Goal: Find specific page/section: Find specific page/section

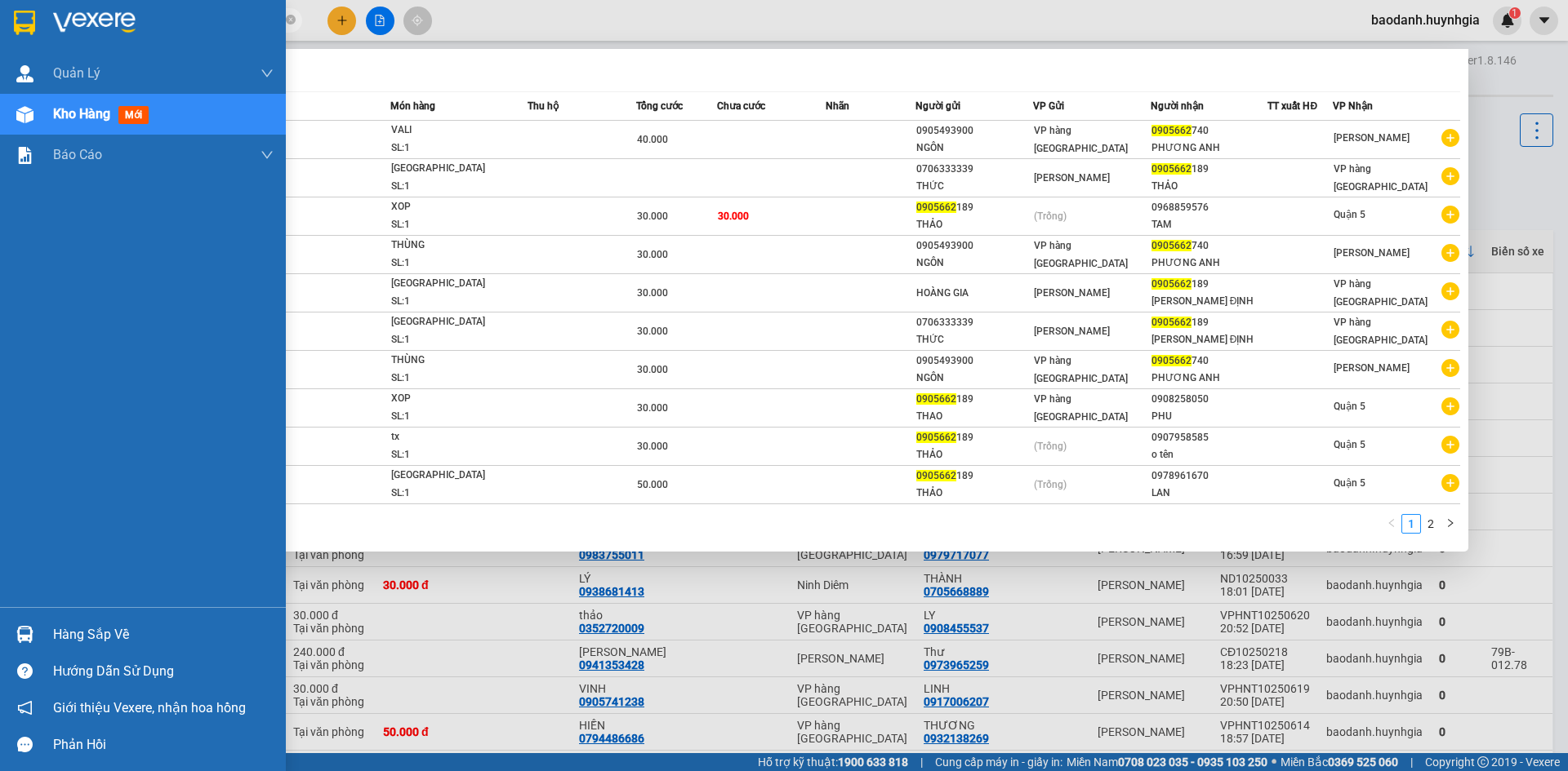
click at [62, 630] on div "Hàng sắp về" at bounding box center [163, 635] width 220 height 24
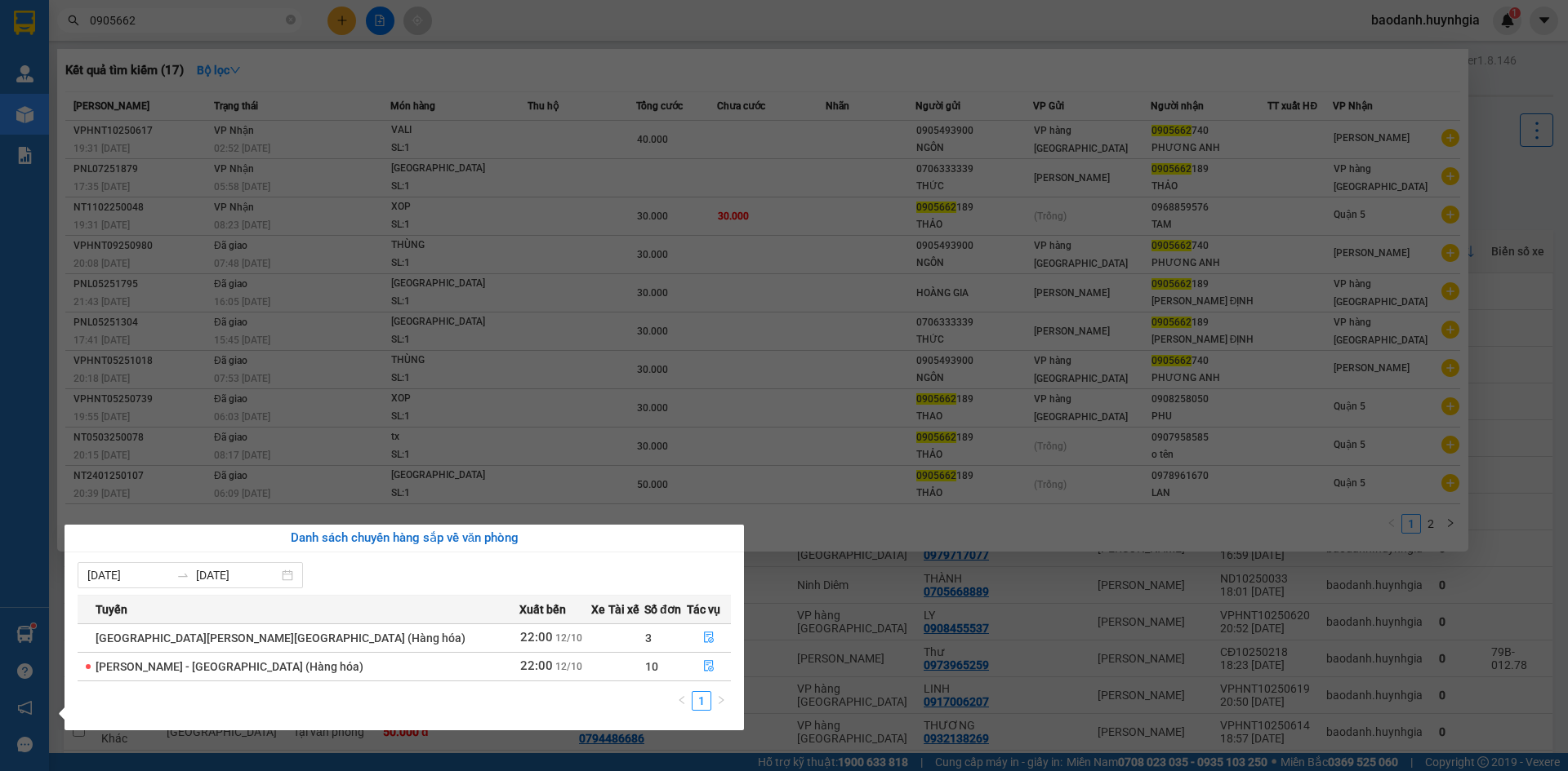
click at [974, 614] on section "Kết quả [PERSON_NAME] ( 17 ) Bộ lọc Mã ĐH Trạng thái Món hàng Thu hộ Tổng [PERS…" at bounding box center [784, 386] width 1568 height 771
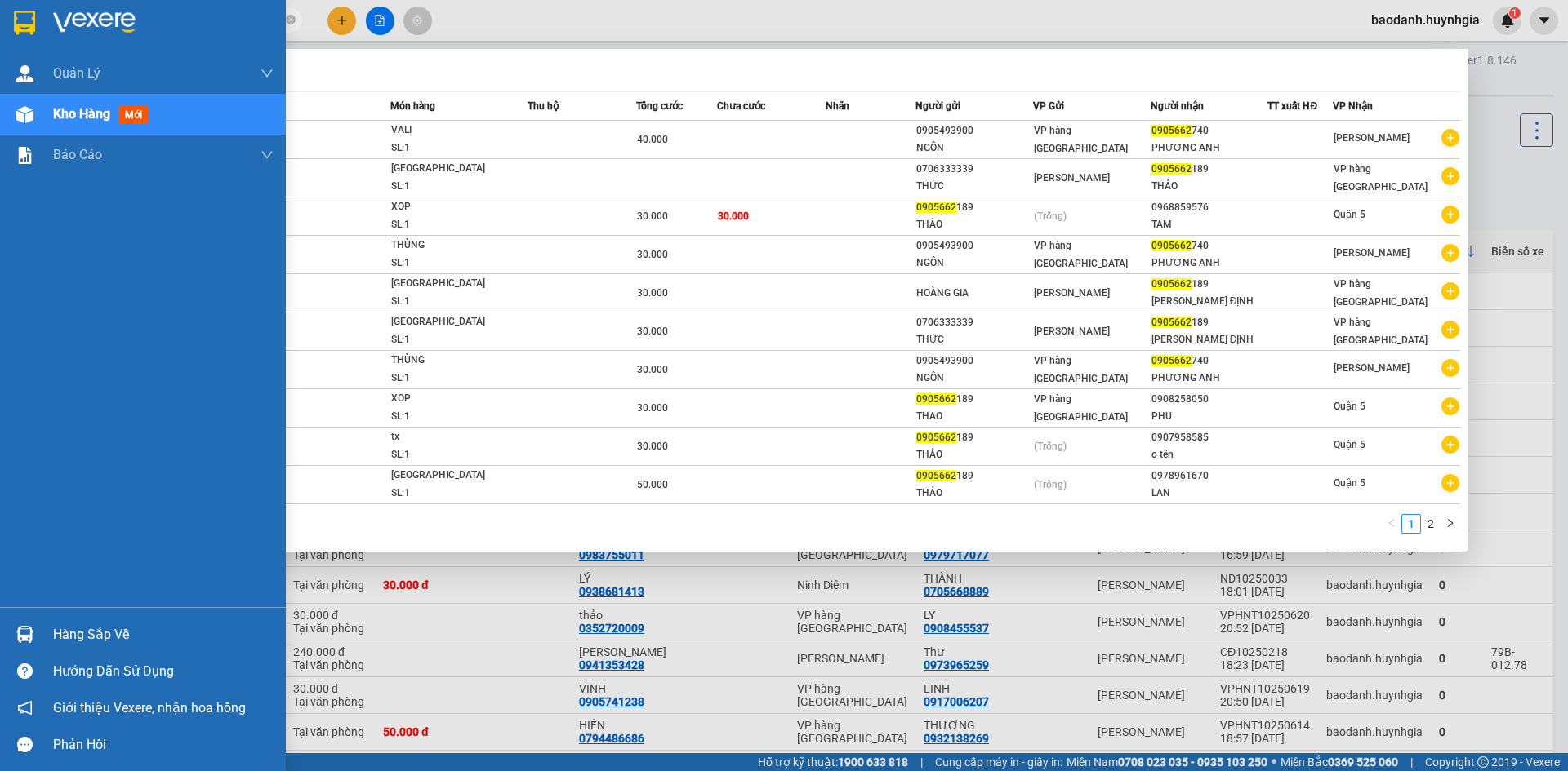
click at [25, 616] on div "Hàng sắp về" at bounding box center [143, 634] width 286 height 37
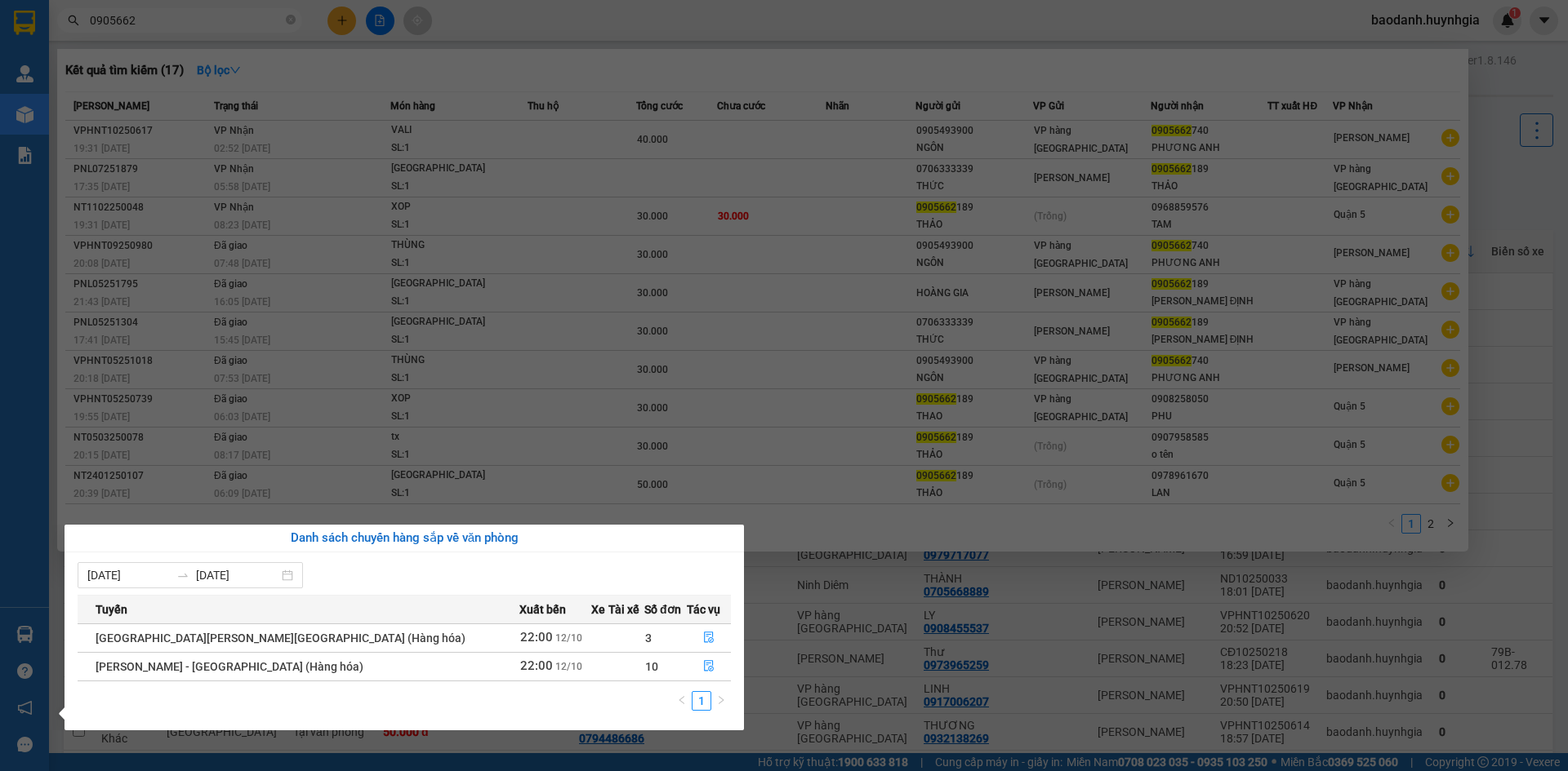
click at [125, 644] on span "[GEOGRAPHIC_DATA][PERSON_NAME][GEOGRAPHIC_DATA] (Hàng hóa)" at bounding box center [280, 638] width 370 height 13
click at [66, 627] on div "[DATE] [DATE] [PERSON_NAME] Xuất [GEOGRAPHIC_DATA] Số đơn Tác [PERSON_NAME][GEO…" at bounding box center [404, 641] width 679 height 178
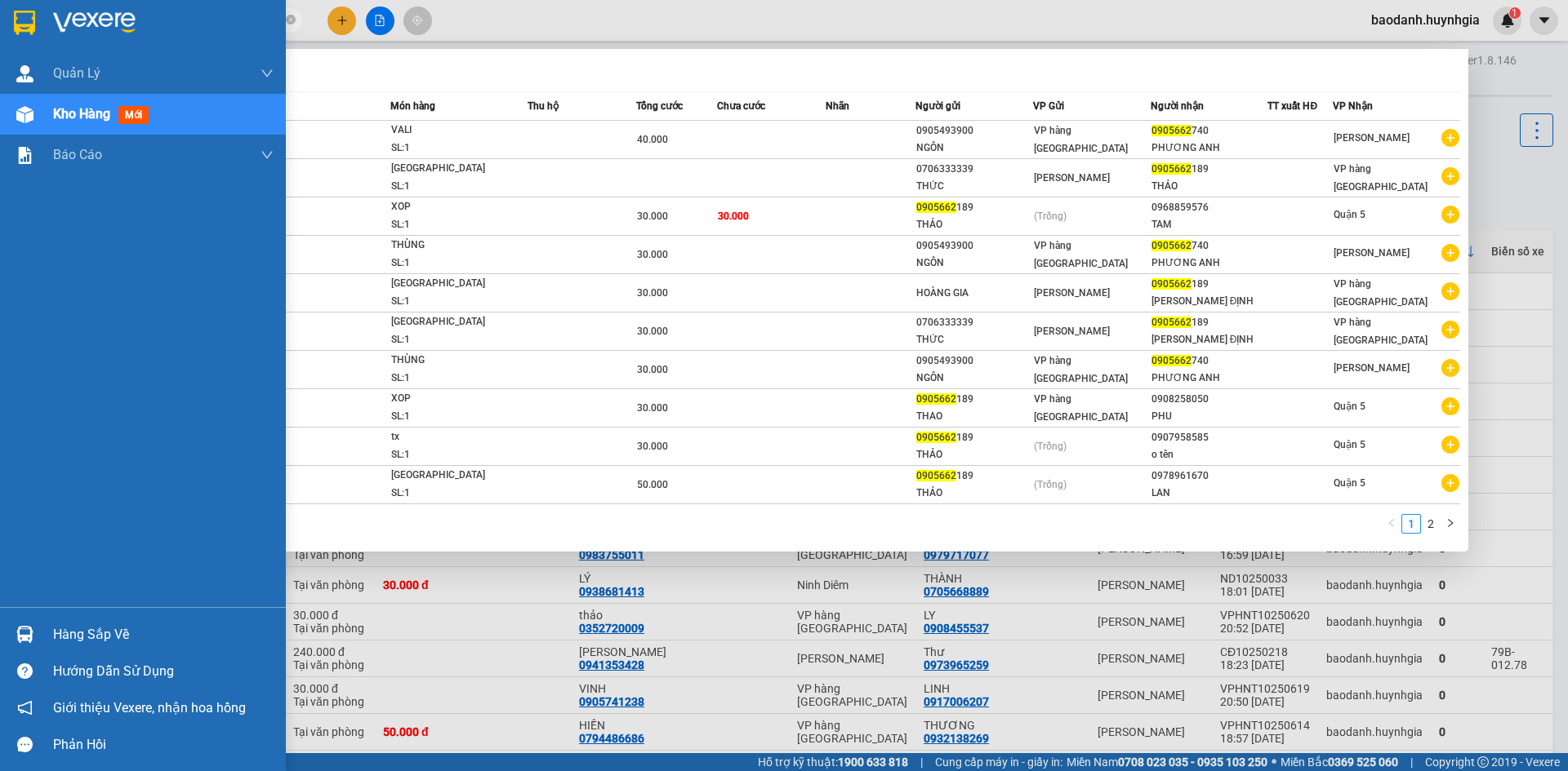
click at [14, 615] on div "[PERSON_NAME] [PERSON_NAME] khách hàng Kho hàng mới [PERSON_NAME] [PERSON_NAME]…" at bounding box center [143, 386] width 286 height 771
click at [72, 634] on div "Hàng sắp về" at bounding box center [163, 635] width 220 height 24
click at [72, 634] on div "[PERSON_NAME] [PERSON_NAME] khách hàng Kho hàng mới [PERSON_NAME] [PERSON_NAME]…" at bounding box center [143, 386] width 286 height 771
click at [86, 638] on div "Hàng sắp về" at bounding box center [163, 635] width 220 height 24
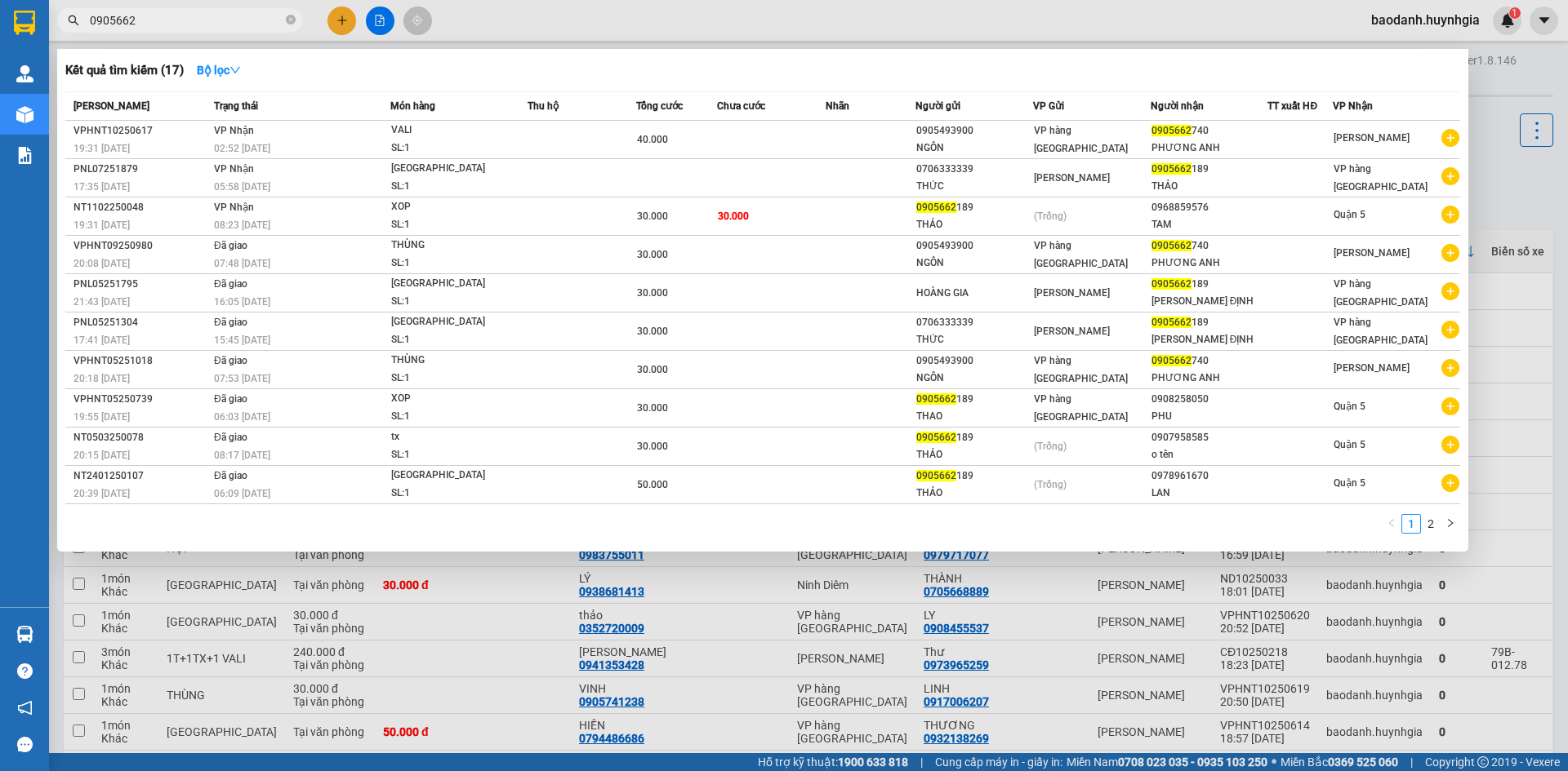
click at [143, 426] on section "Kết quả [PERSON_NAME] ( 17 ) Bộ lọc Mã ĐH Trạng thái Món hàng Thu hộ Tổng [PERS…" at bounding box center [784, 386] width 1568 height 771
click at [534, 19] on div at bounding box center [784, 386] width 1568 height 771
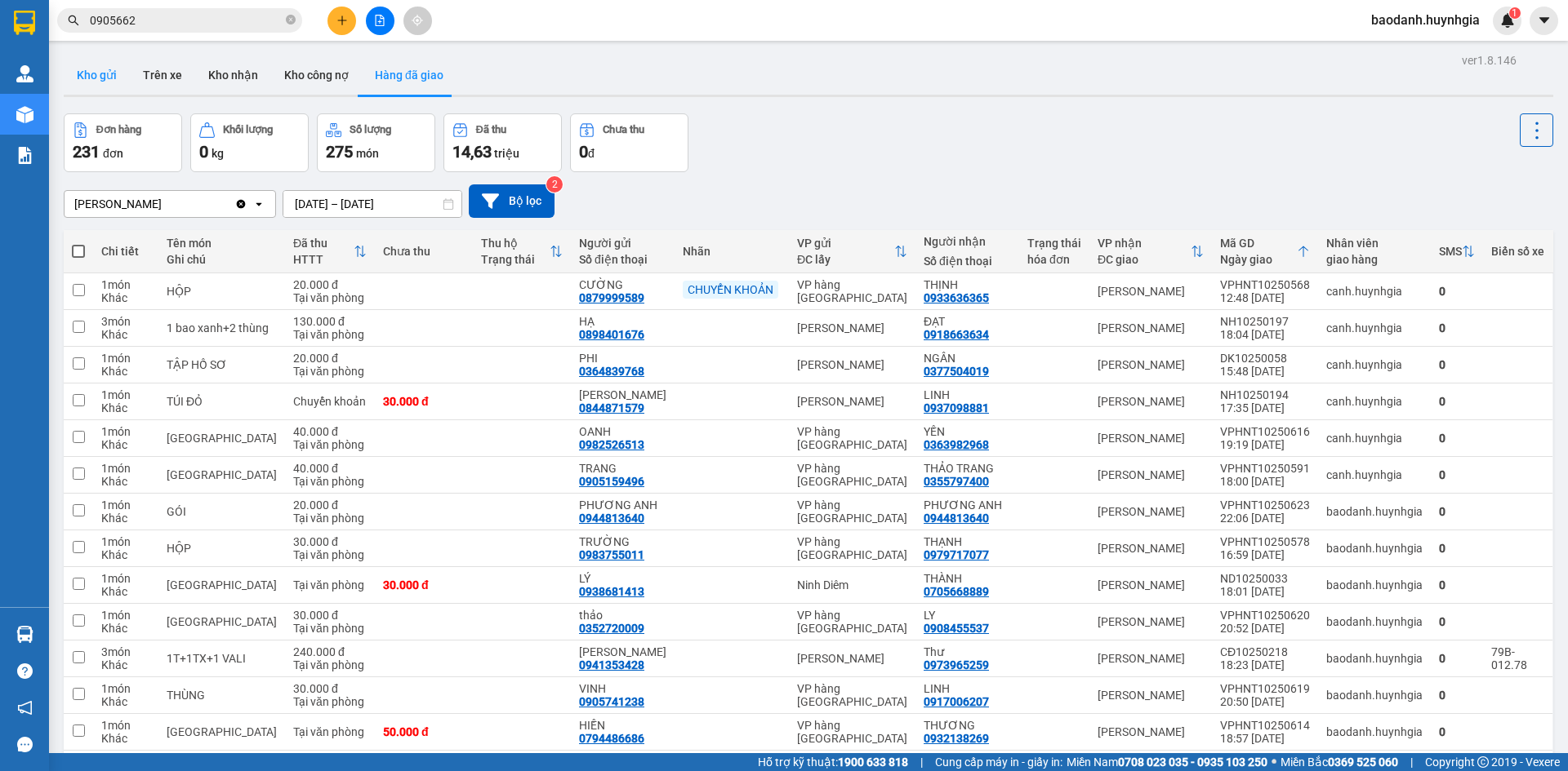
click at [112, 72] on button "Kho gửi" at bounding box center [97, 75] width 66 height 39
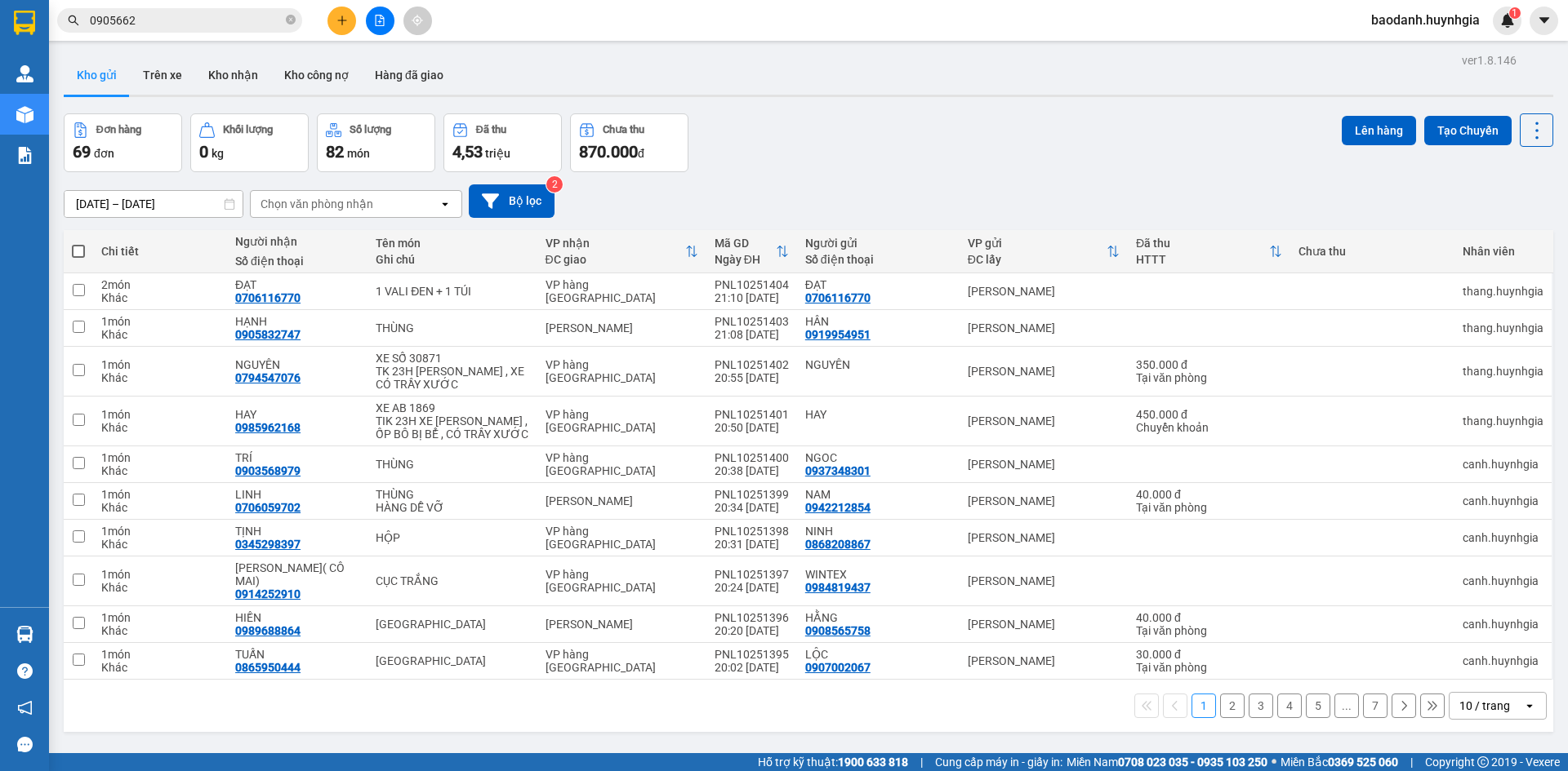
click at [1485, 698] on div "10 / trang" at bounding box center [1484, 706] width 50 height 17
click at [1465, 664] on span "100 / trang" at bounding box center [1479, 657] width 59 height 17
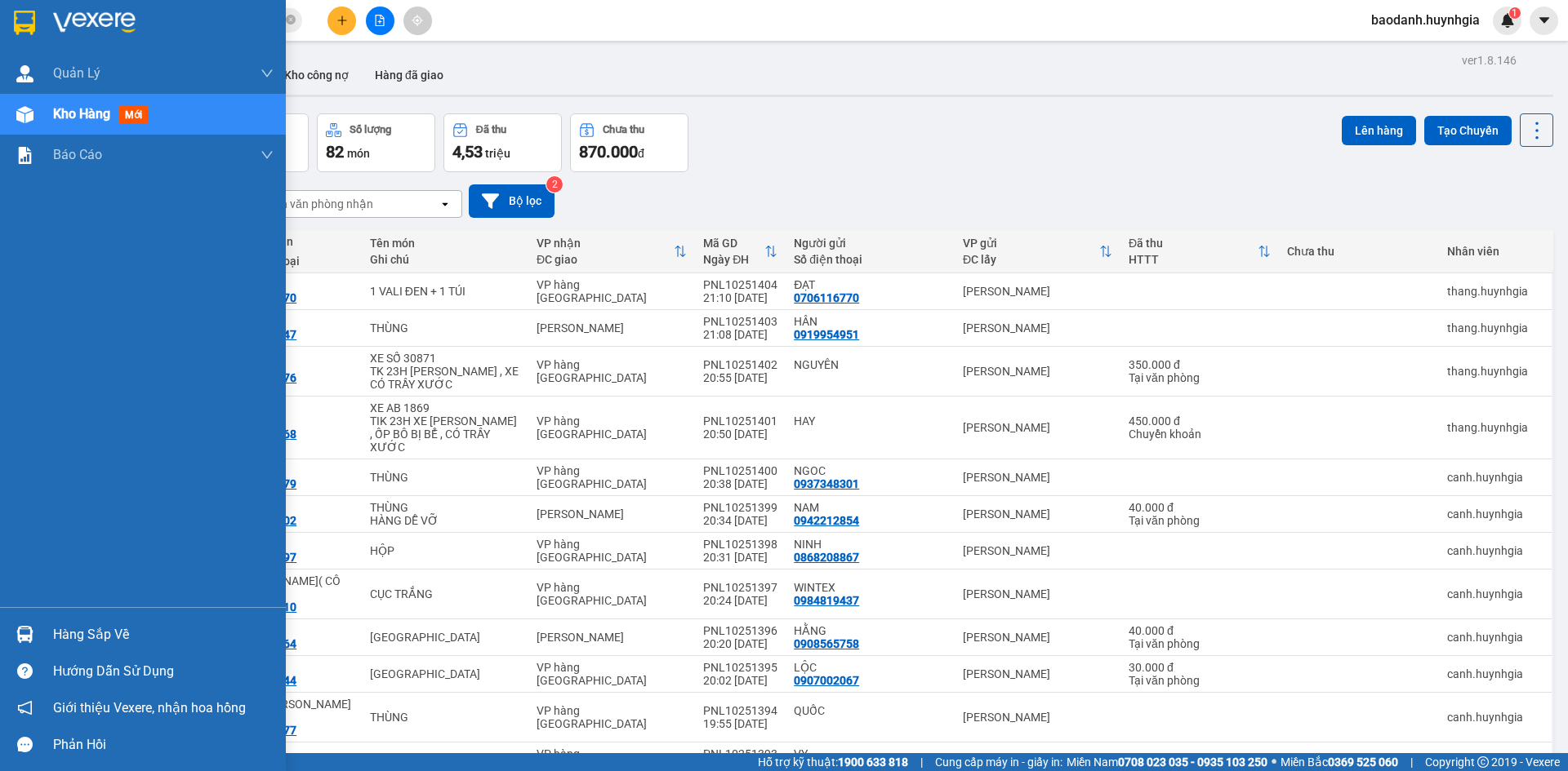
click at [105, 634] on div "Hàng sắp về" at bounding box center [163, 635] width 220 height 24
click at [106, 634] on div "[PERSON_NAME] [PERSON_NAME] khách hàng Kho hàng mới [PERSON_NAME] [PERSON_NAME]…" at bounding box center [143, 386] width 286 height 771
click at [84, 649] on div "Hàng sắp về" at bounding box center [143, 634] width 286 height 37
click at [8, 482] on div "[PERSON_NAME] [PERSON_NAME] khách hàng Kho hàng mới [PERSON_NAME] [PERSON_NAME]…" at bounding box center [143, 386] width 286 height 771
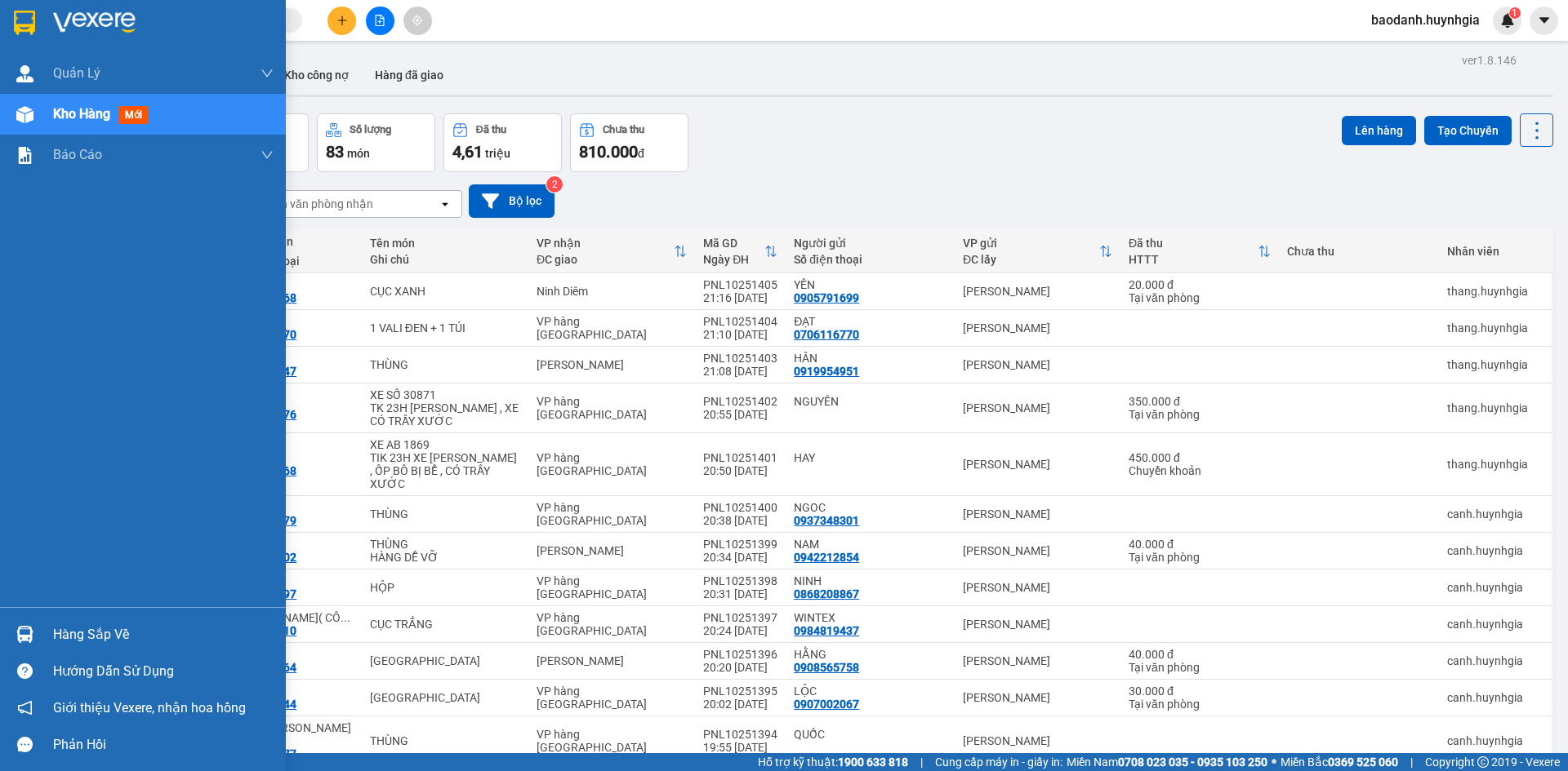
click at [91, 630] on div "Hàng sắp về" at bounding box center [163, 635] width 220 height 24
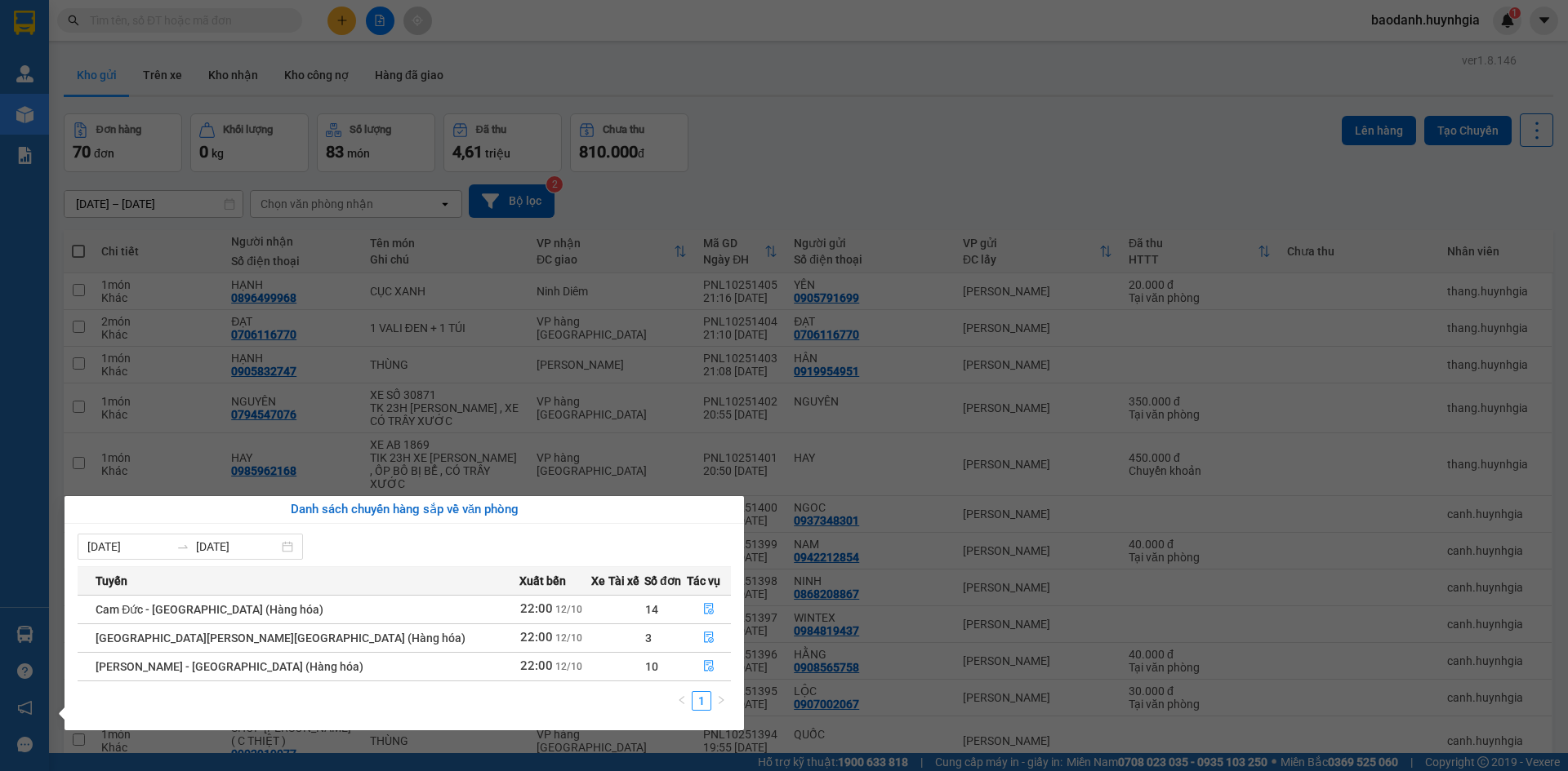
click at [802, 154] on section "Kết quả tìm kiếm ( 0 ) Bộ lọc No Data baodanh.huynhgia 1 Quản Lý Quản lý khách …" at bounding box center [784, 386] width 1568 height 771
